Goal: Find specific page/section: Find specific page/section

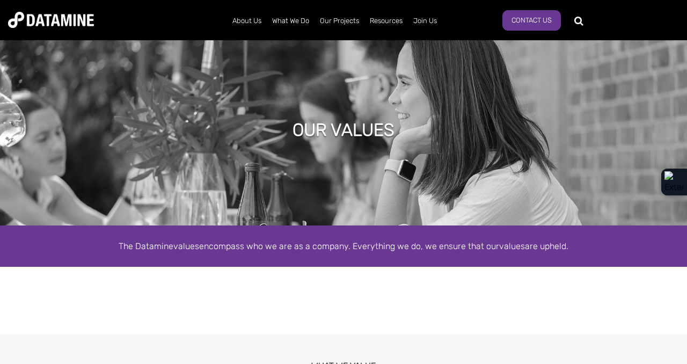
scroll to position [2, 0]
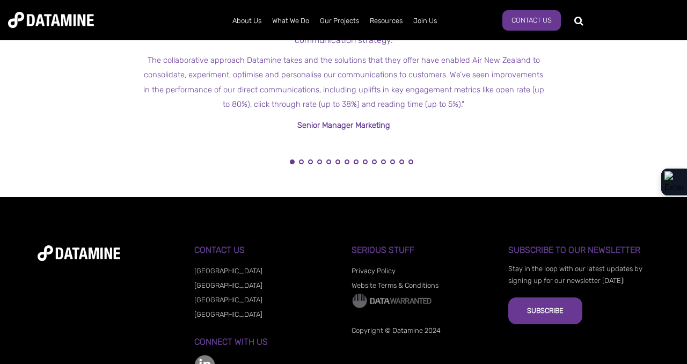
scroll to position [1246, 0]
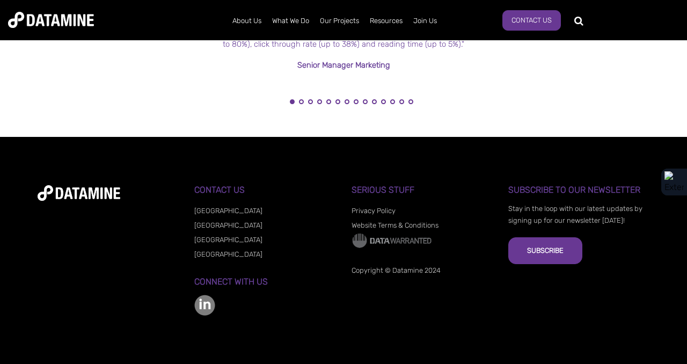
click at [201, 304] on img at bounding box center [204, 305] width 21 height 21
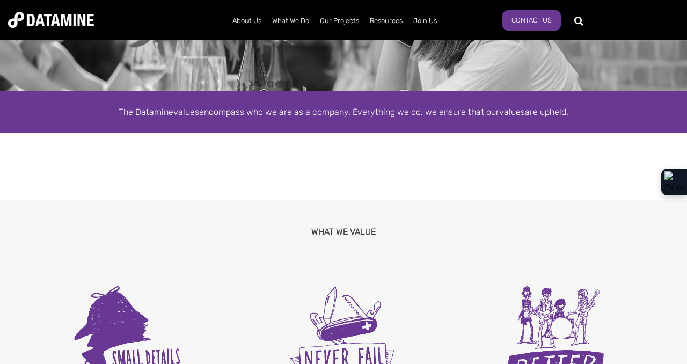
scroll to position [0, 0]
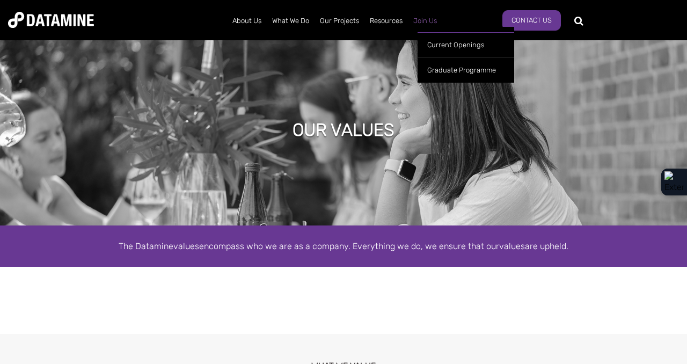
click at [426, 20] on link "Join Us" at bounding box center [425, 21] width 34 height 28
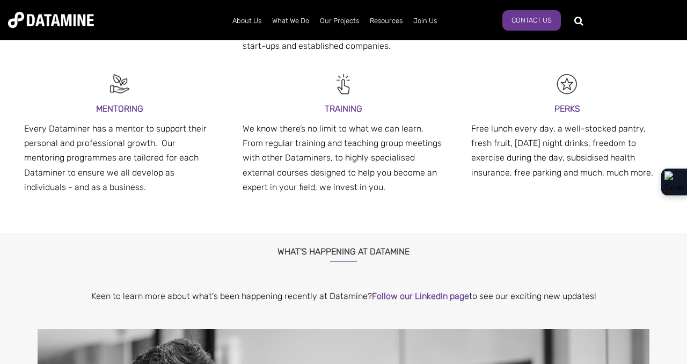
scroll to position [487, 0]
